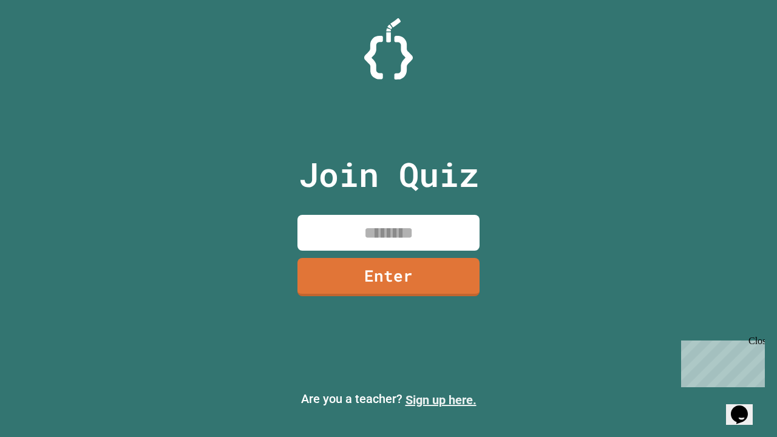
click at [441, 400] on link "Sign up here." at bounding box center [440, 400] width 71 height 15
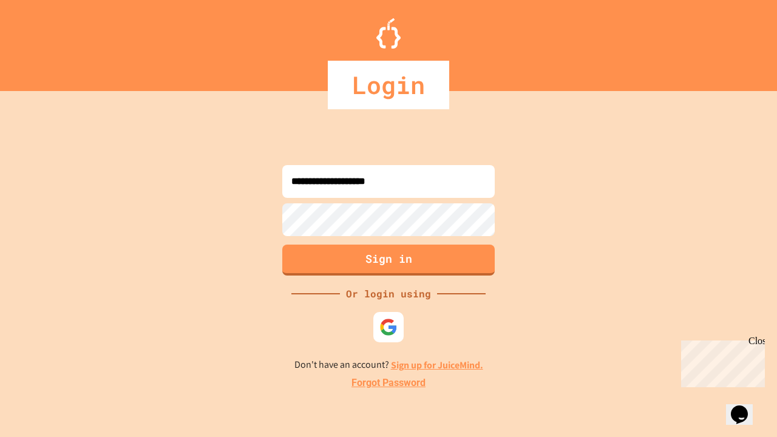
type input "**********"
